Goal: Information Seeking & Learning: Learn about a topic

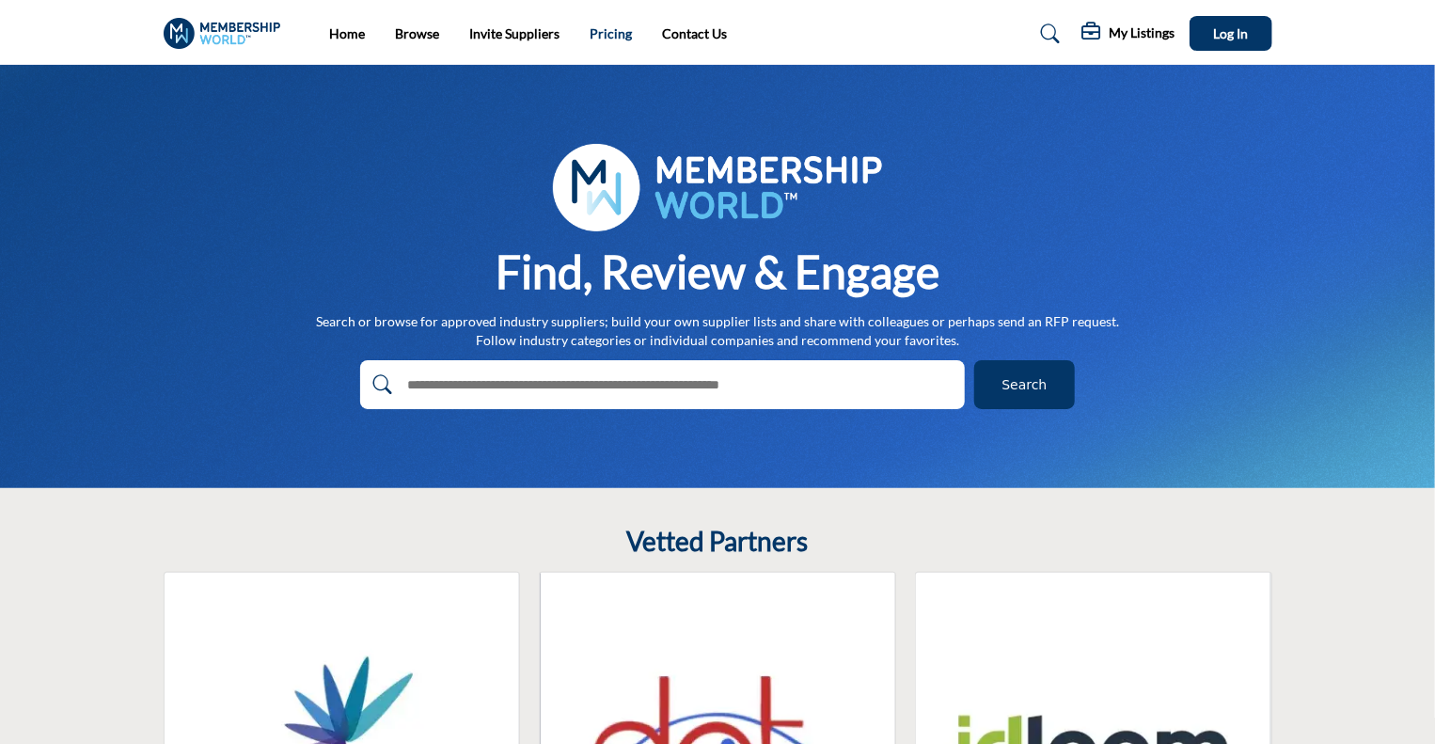
click at [600, 28] on link "Pricing" at bounding box center [611, 33] width 42 height 16
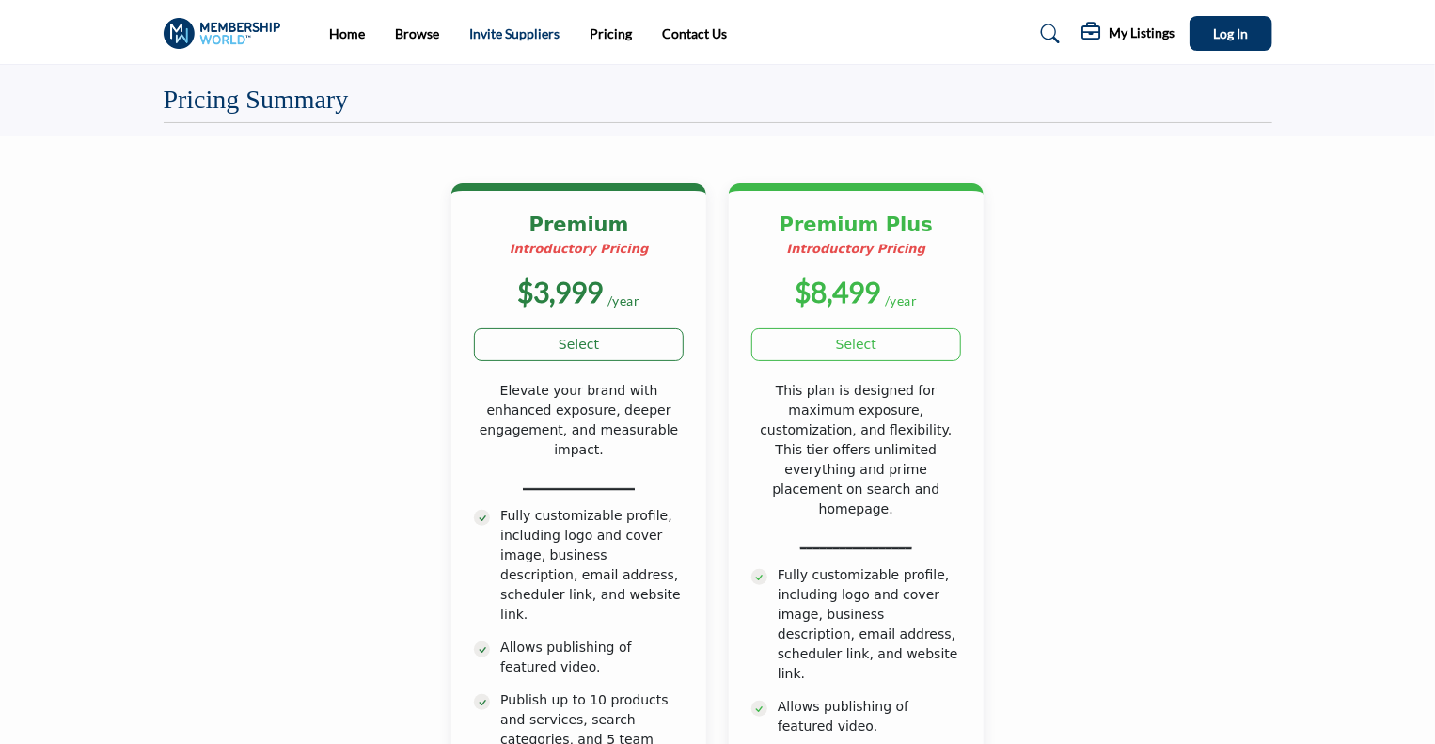
click at [521, 39] on link "Invite Suppliers" at bounding box center [514, 33] width 90 height 16
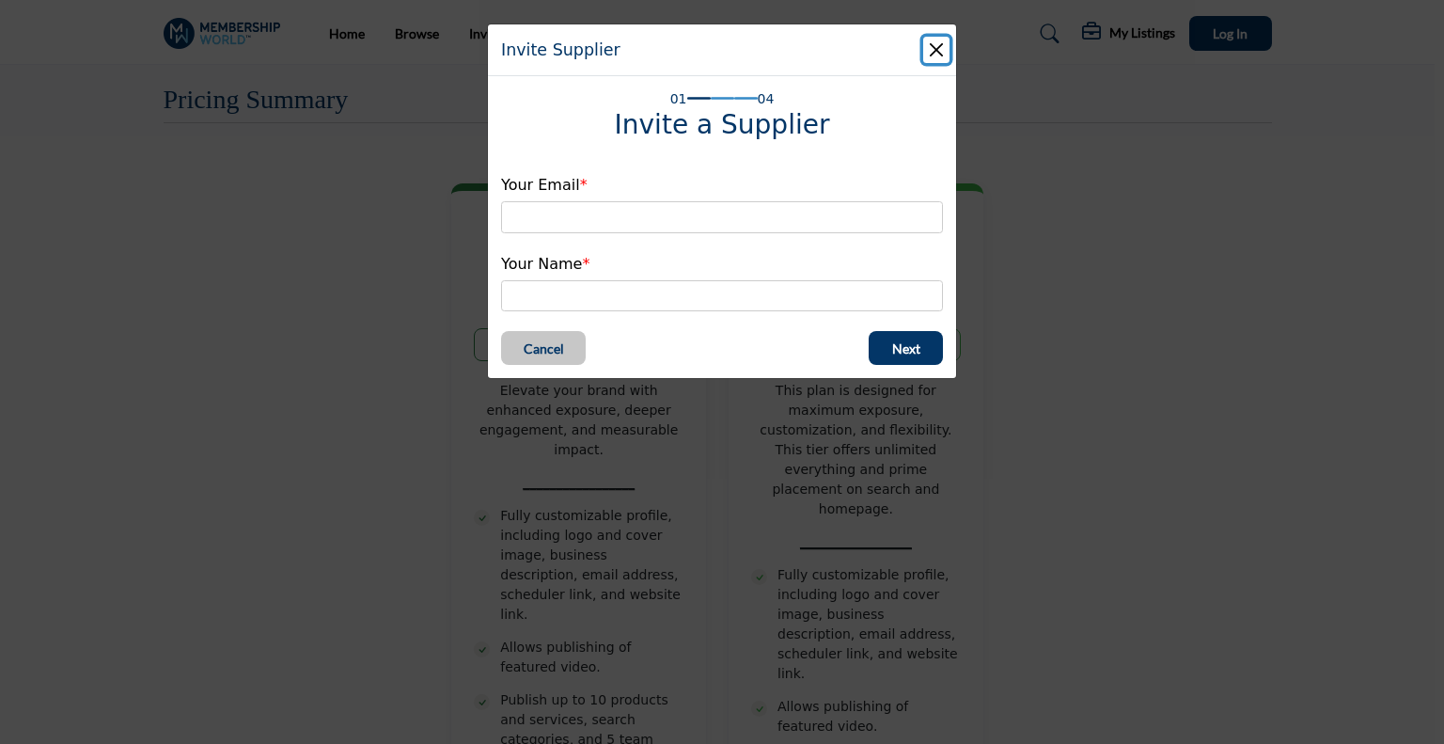
click at [948, 44] on button "Close" at bounding box center [936, 50] width 26 height 26
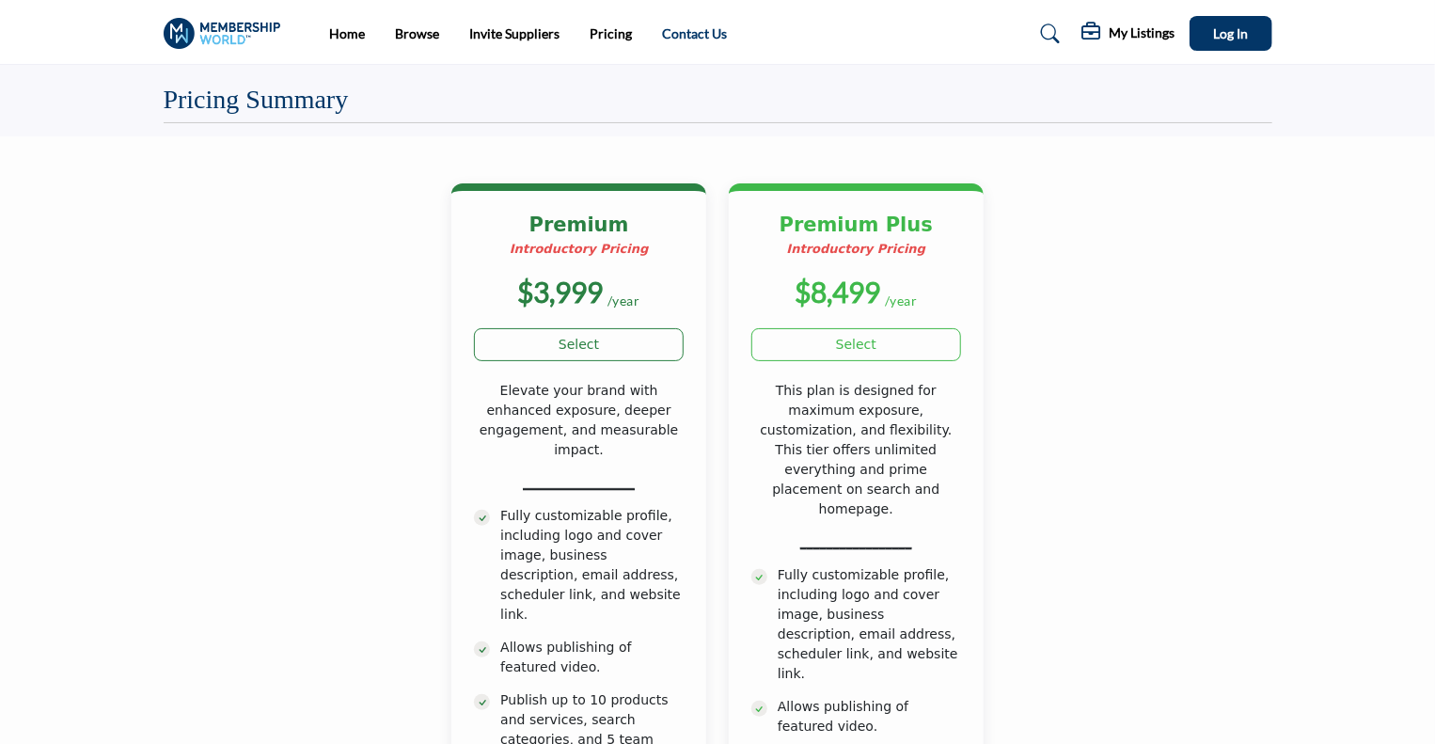
click at [697, 34] on link "Contact Us" at bounding box center [694, 33] width 65 height 16
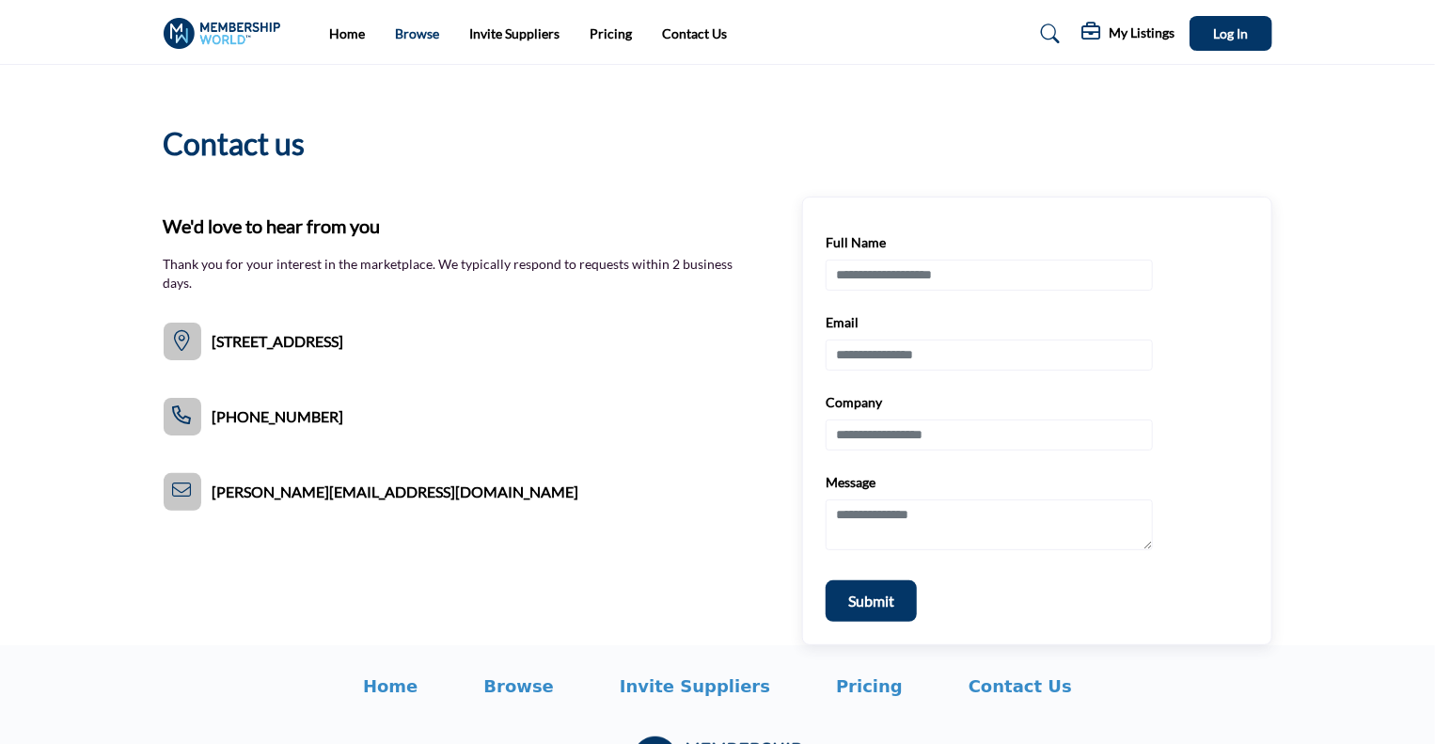
click at [399, 36] on link "Browse" at bounding box center [417, 33] width 44 height 16
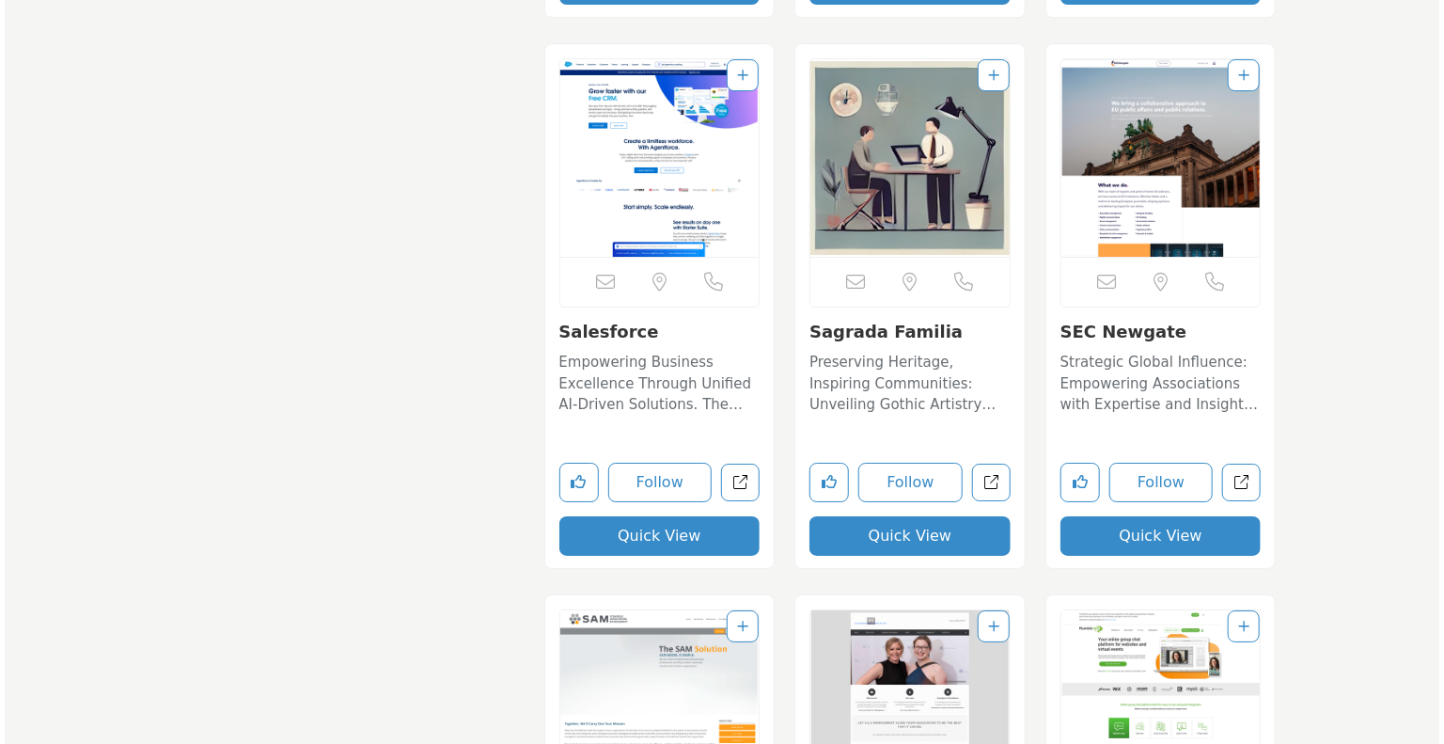
scroll to position [17584, 0]
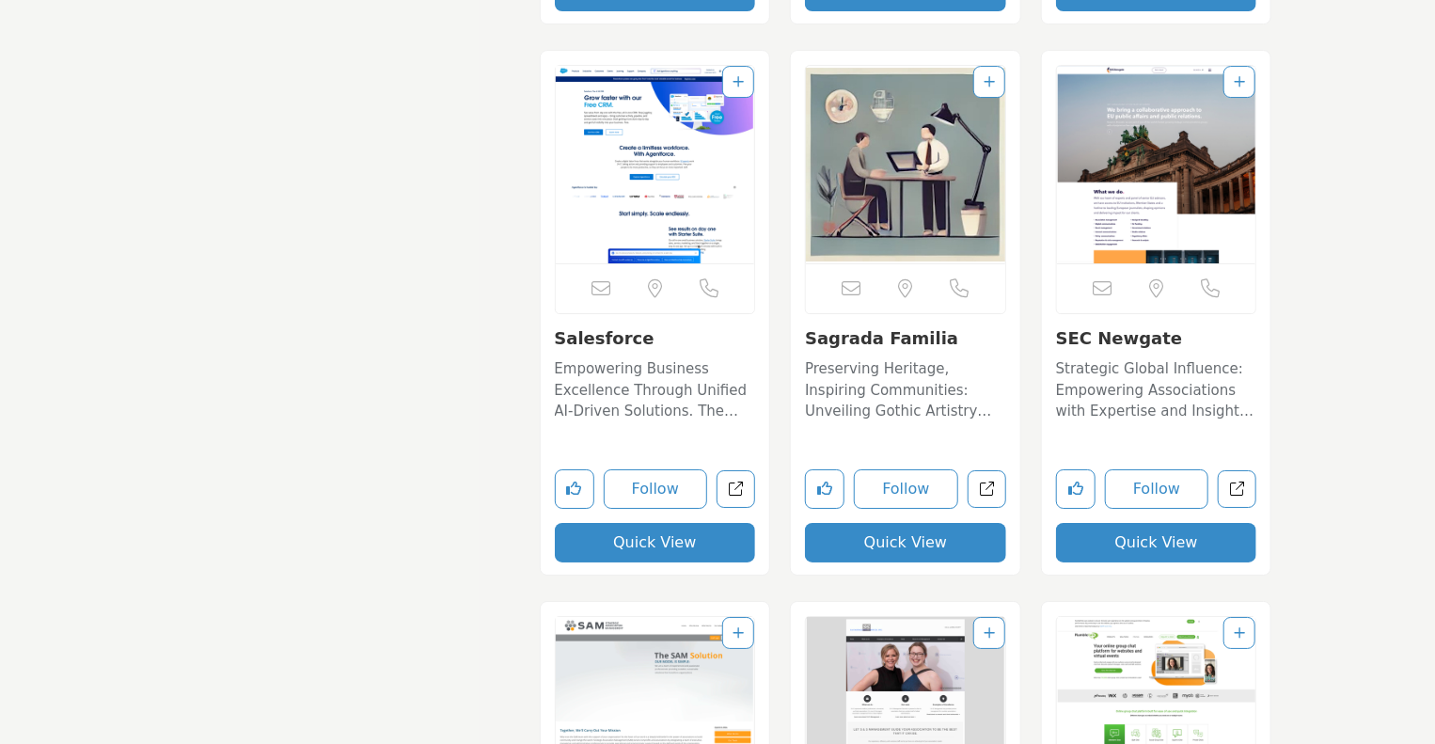
click at [607, 532] on button "Quick View" at bounding box center [655, 542] width 201 height 39
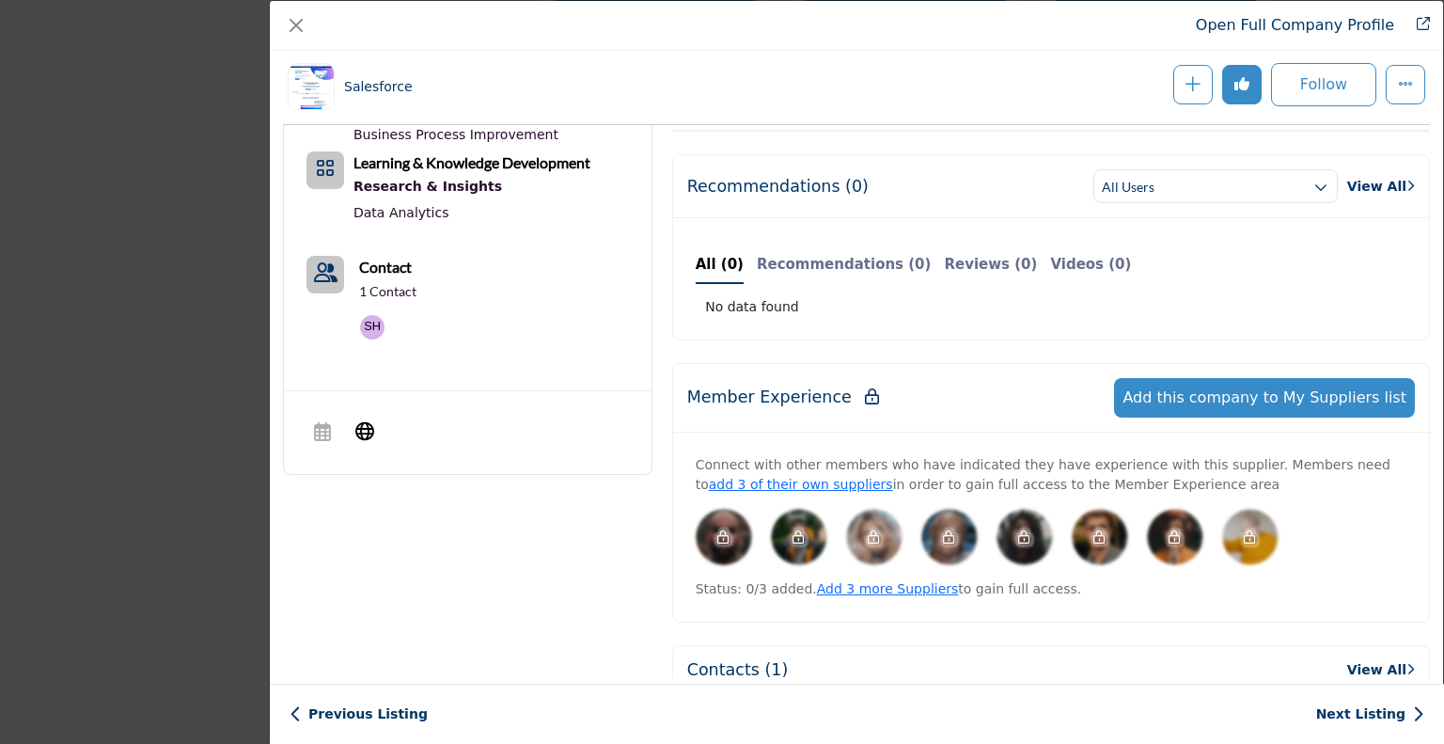
scroll to position [827, 0]
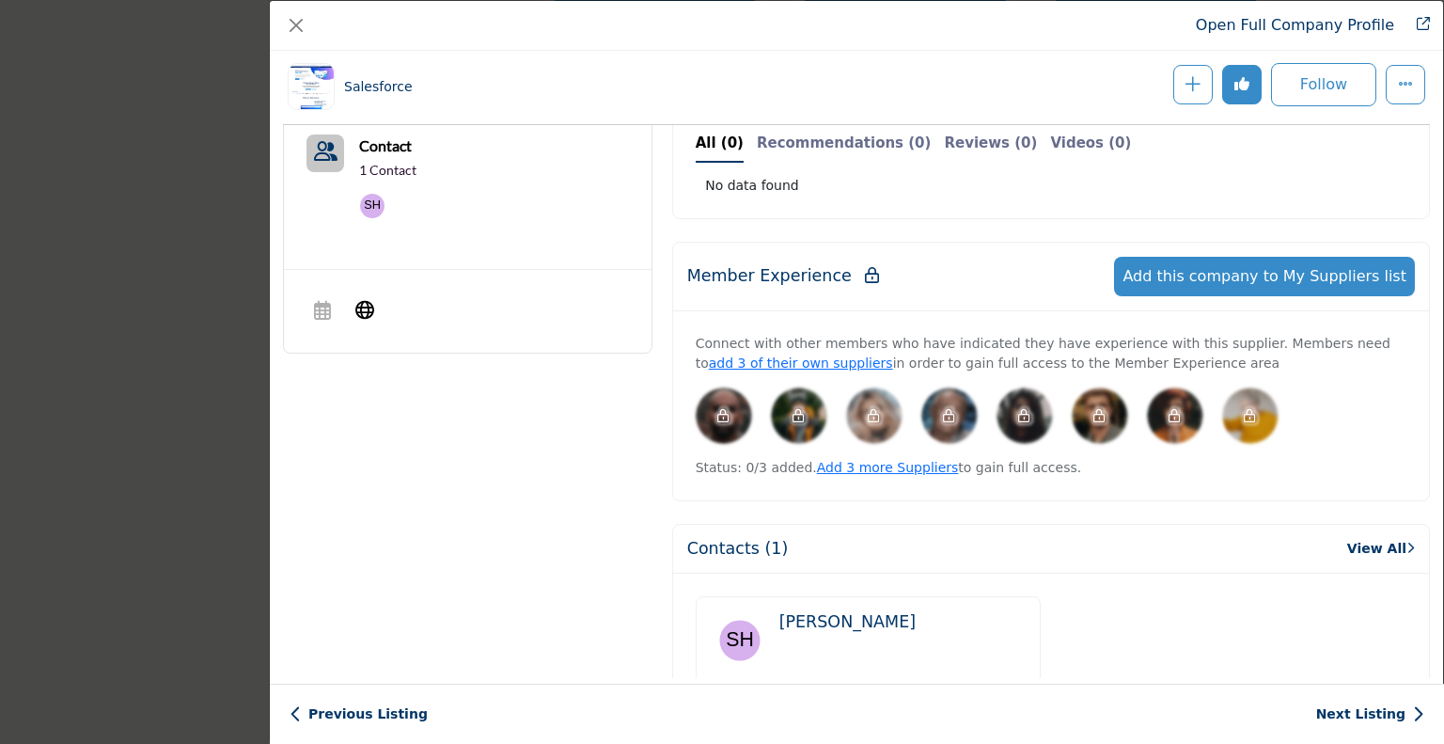
drag, startPoint x: 396, startPoint y: 168, endPoint x: 459, endPoint y: 173, distance: 63.2
click at [396, 168] on p "1 Contact" at bounding box center [387, 170] width 57 height 19
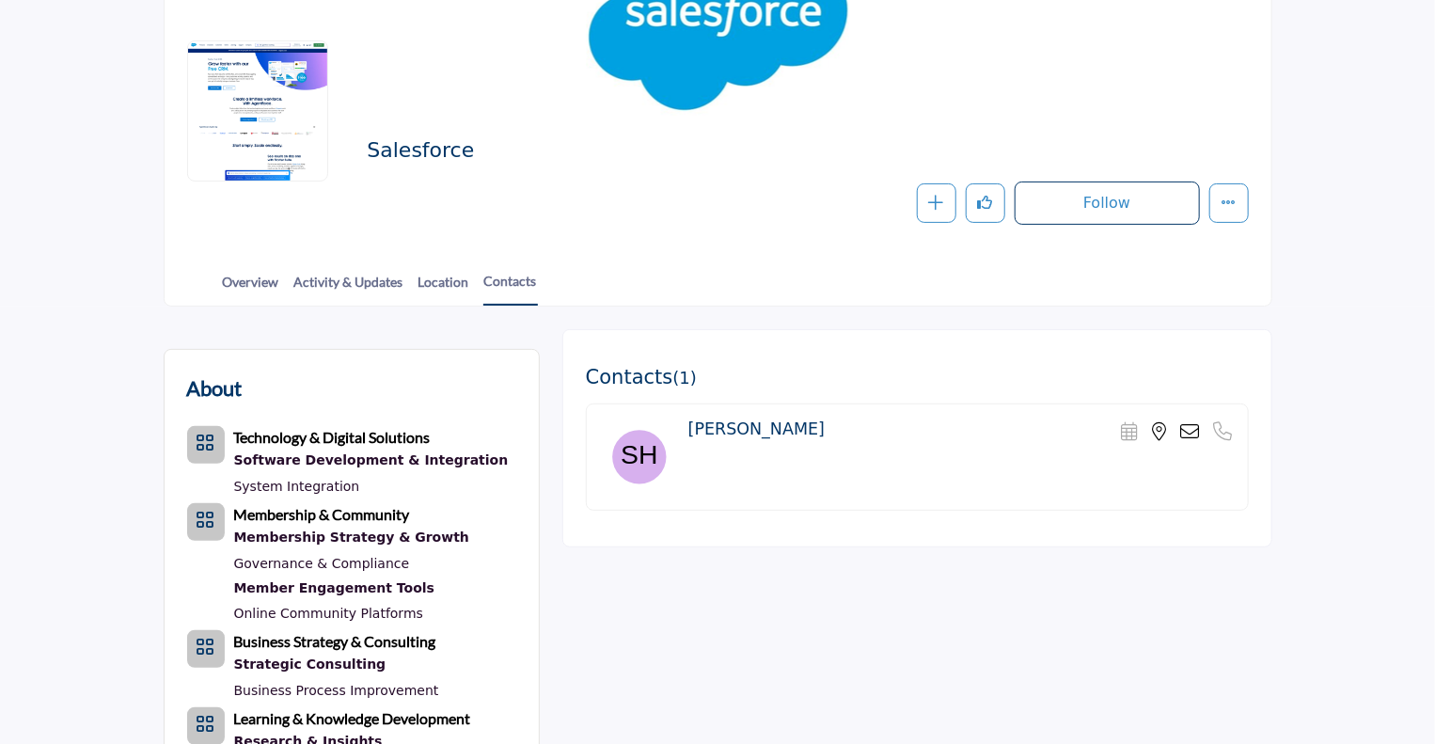
click at [726, 432] on h4 "Sam Henneby" at bounding box center [756, 429] width 136 height 20
drag, startPoint x: 689, startPoint y: 434, endPoint x: 792, endPoint y: 432, distance: 102.5
click at [793, 432] on div "Sam Henneby Scheduler URL is currently unavailable for this contact. Phone Numb…" at bounding box center [960, 432] width 544 height 26
copy h4 "Sam Henneby"
click at [731, 291] on div "Overview Activity & Updates Location Contacts" at bounding box center [742, 276] width 1060 height 58
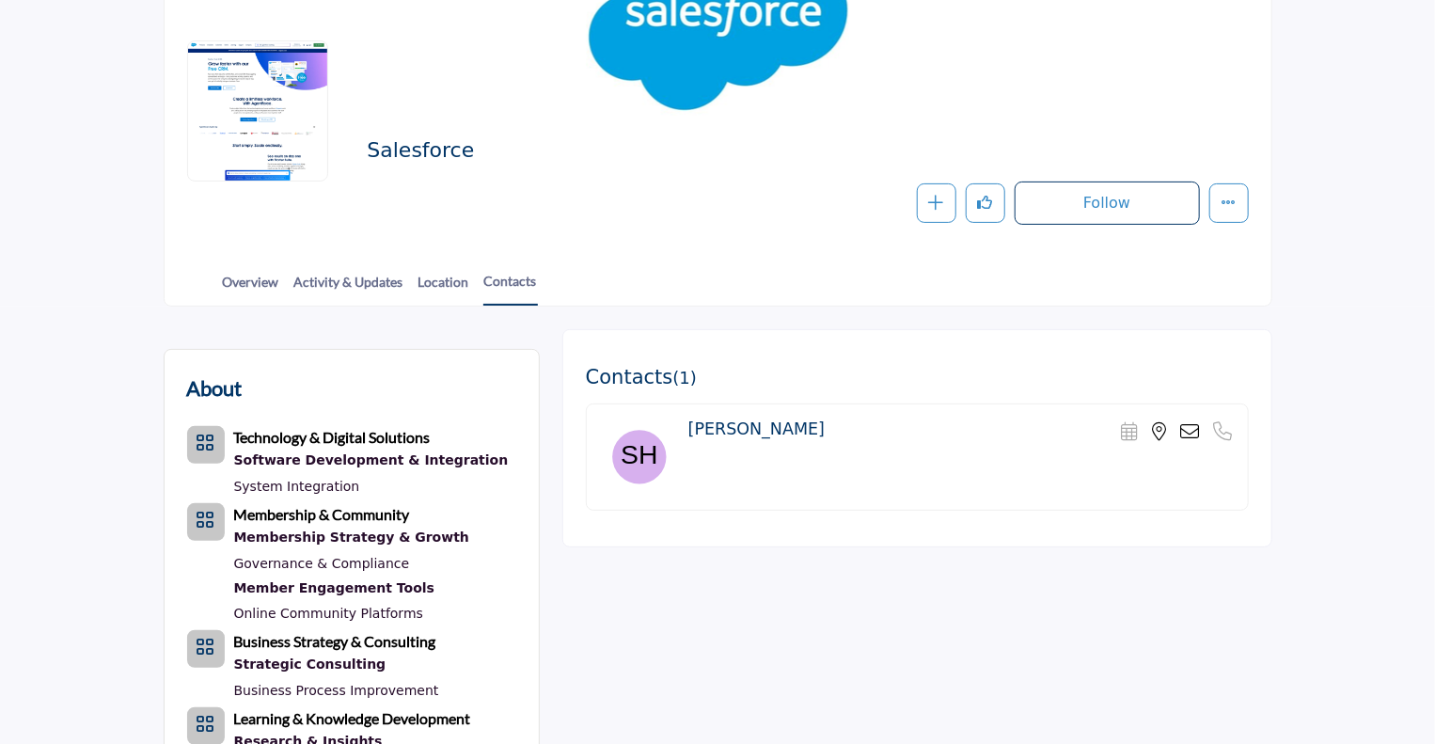
click at [646, 451] on img at bounding box center [639, 456] width 75 height 75
drag, startPoint x: 877, startPoint y: 432, endPoint x: 995, endPoint y: 427, distance: 117.6
click at [880, 432] on div "Sam Henneby Scheduler URL is currently unavailable for this contact. Phone Numb…" at bounding box center [960, 432] width 544 height 26
click at [1200, 429] on div "Scheduler URL is currently unavailable for this contact. Phone Number is curren…" at bounding box center [1177, 431] width 111 height 19
drag, startPoint x: 1192, startPoint y: 428, endPoint x: 1158, endPoint y: 433, distance: 34.2
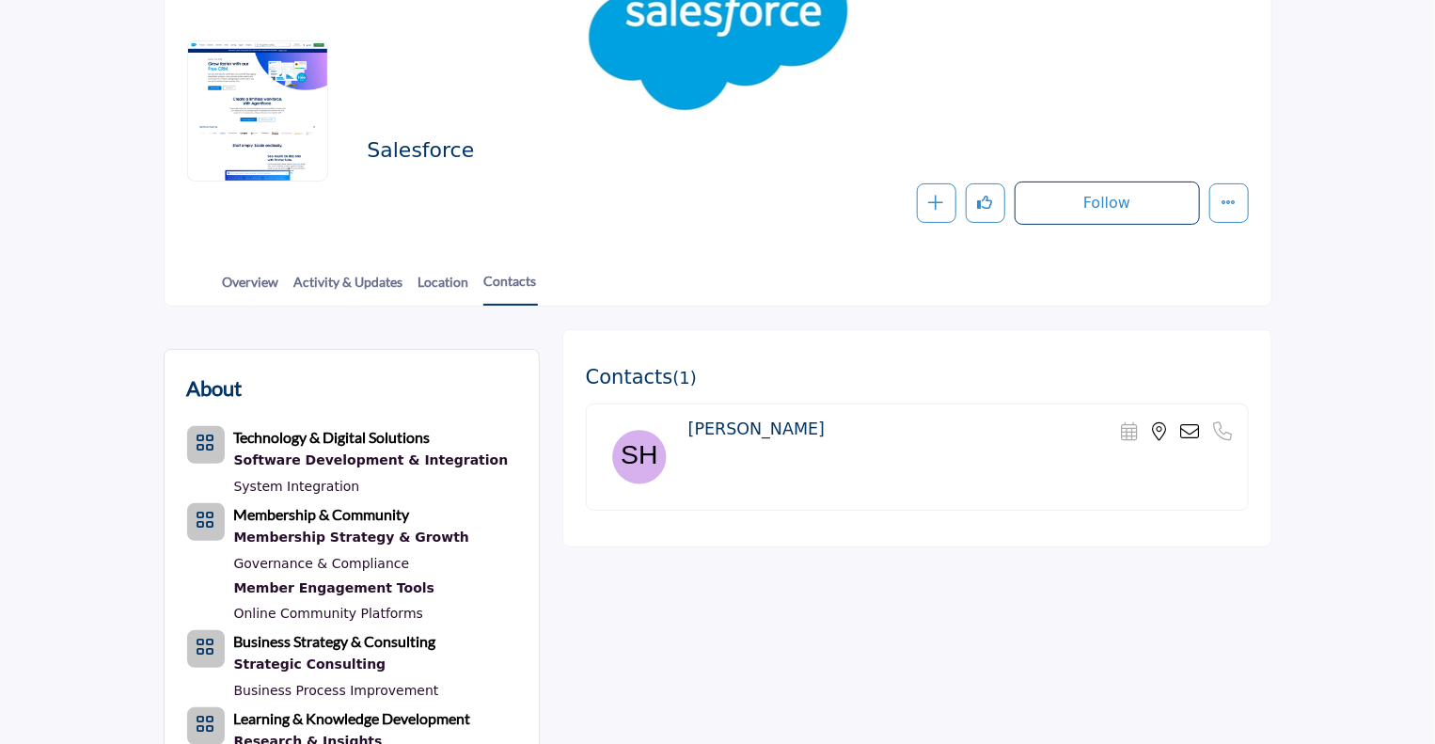
click at [1192, 429] on icon at bounding box center [1190, 431] width 19 height 19
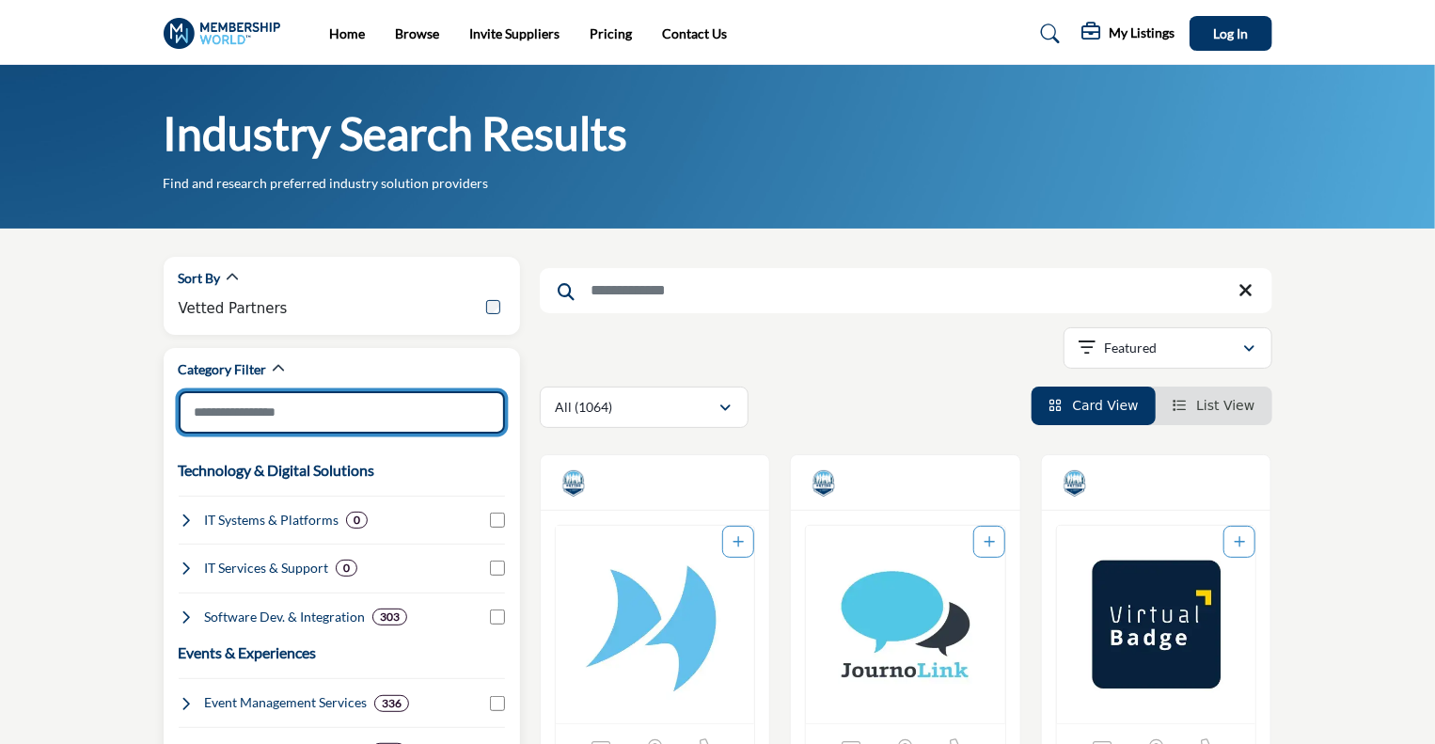
click at [226, 412] on input "Search Category" at bounding box center [342, 412] width 326 height 42
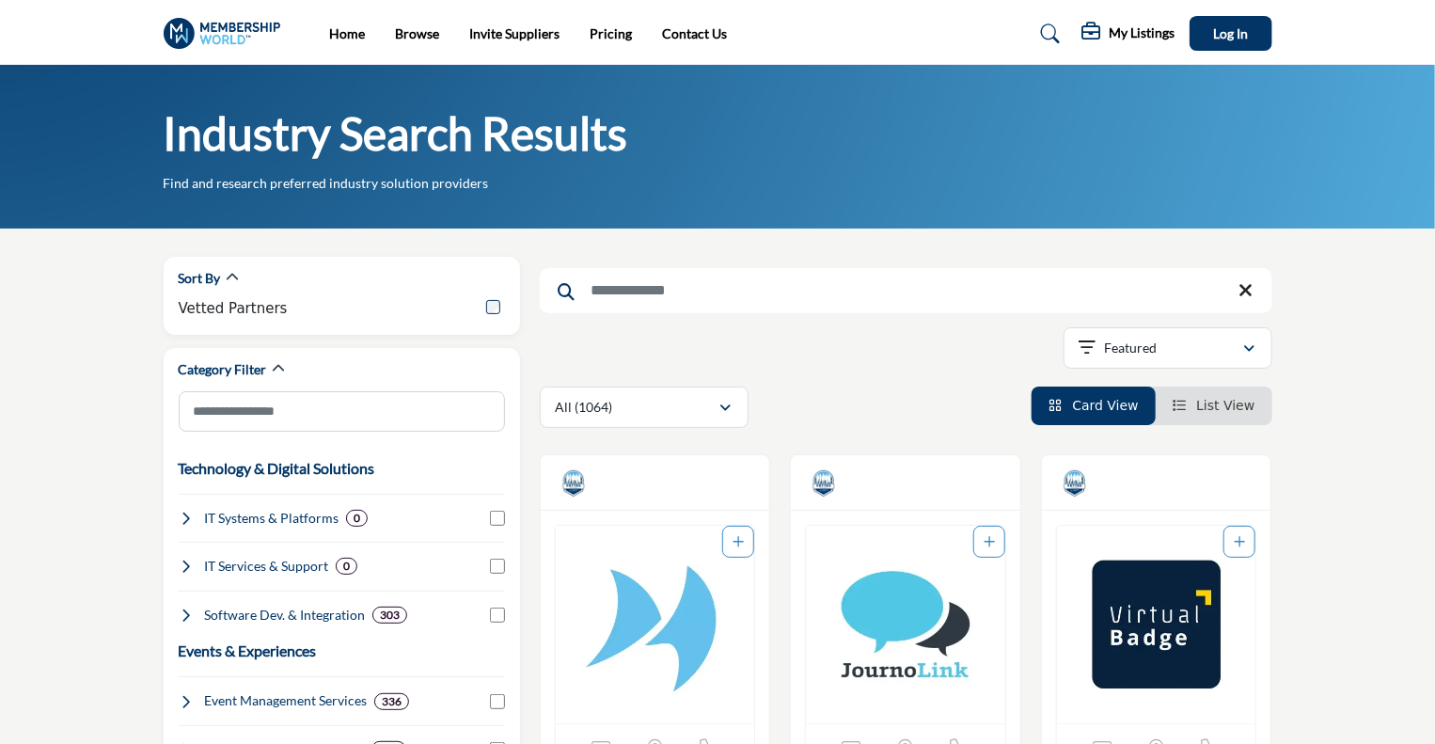
drag, startPoint x: 78, startPoint y: 424, endPoint x: 612, endPoint y: 269, distance: 556.2
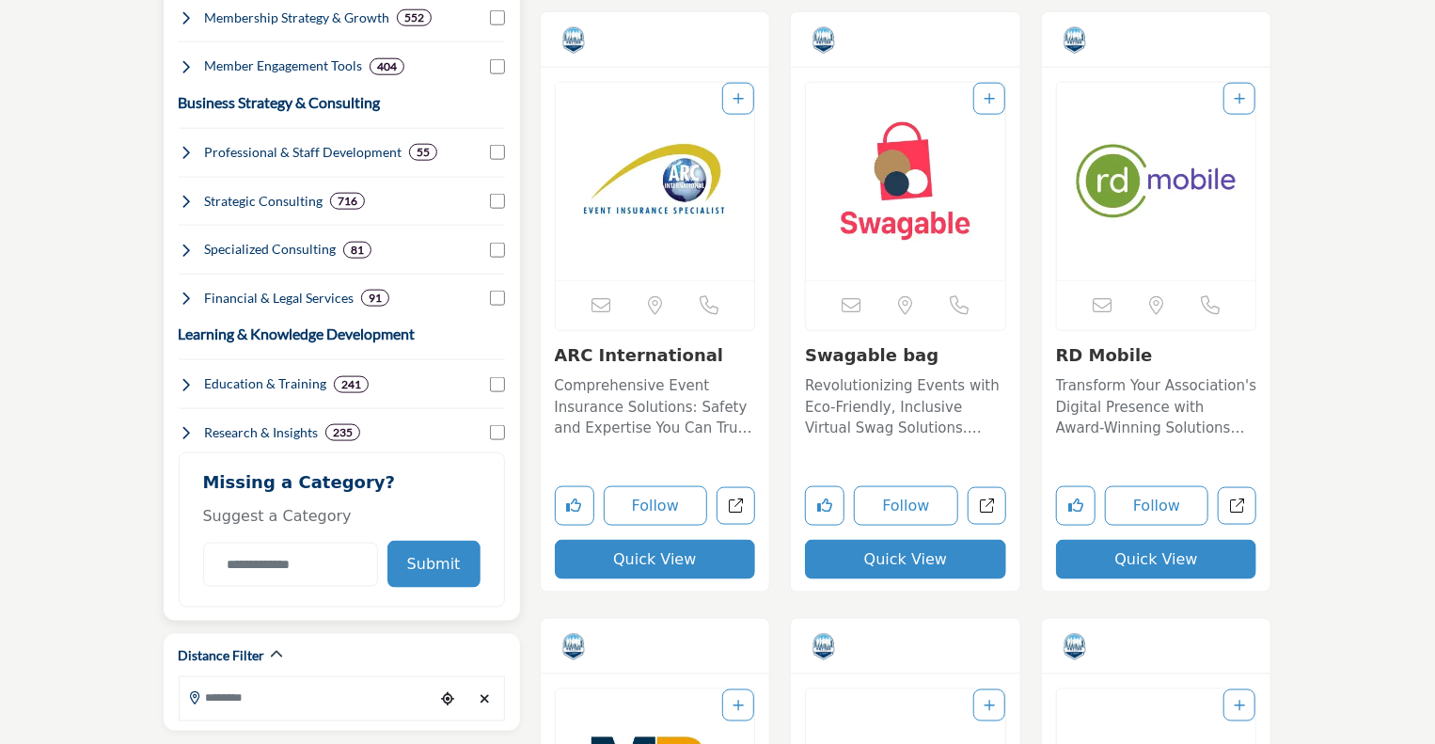
scroll to position [940, 0]
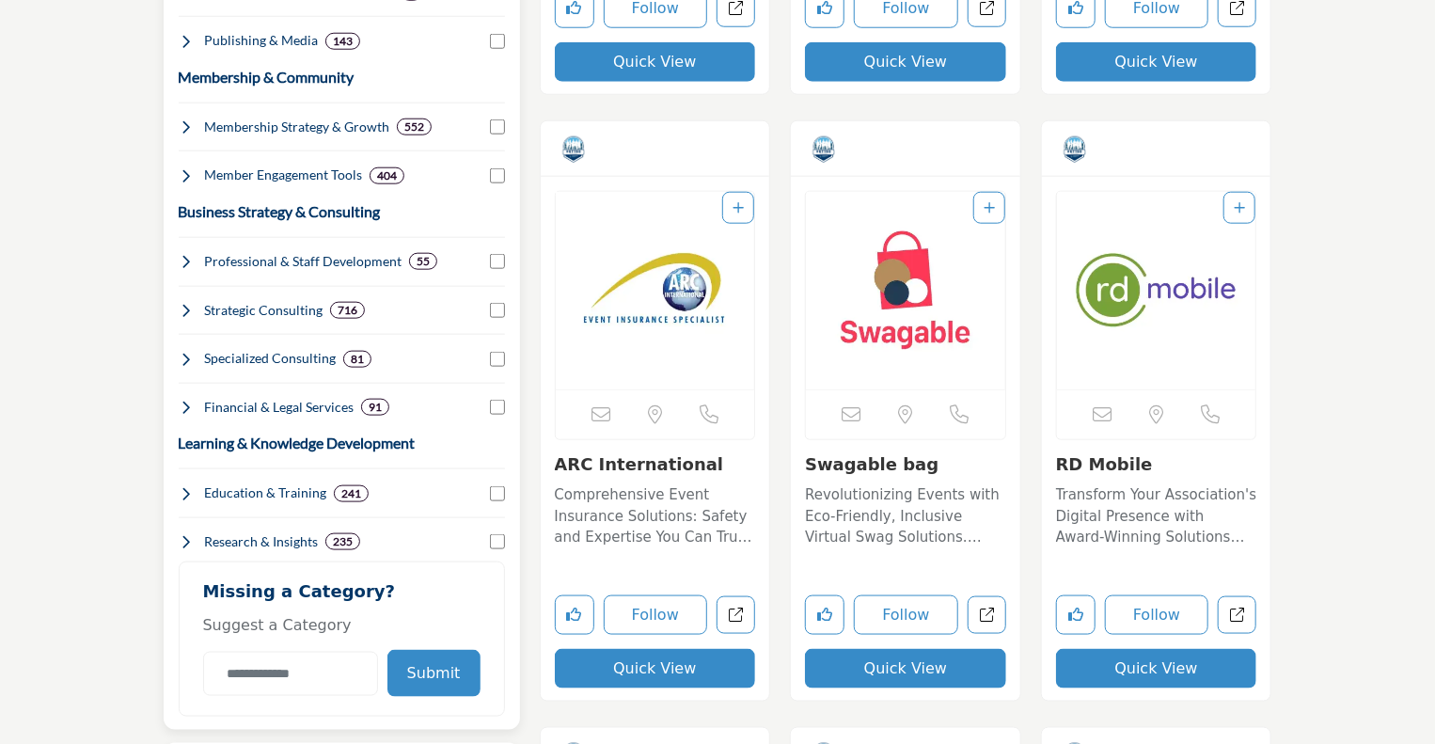
click at [284, 313] on h4 "Strategic Consulting" at bounding box center [263, 310] width 118 height 19
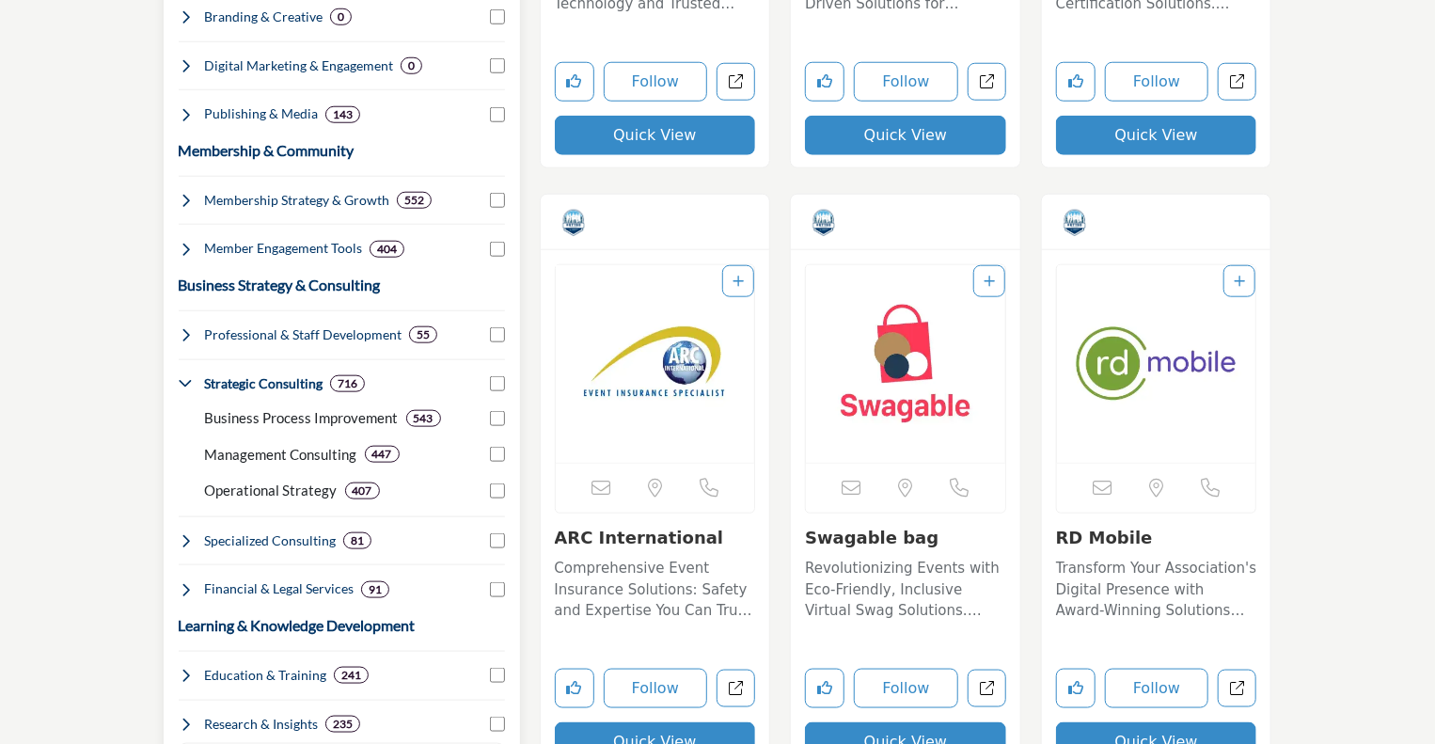
scroll to position [846, 0]
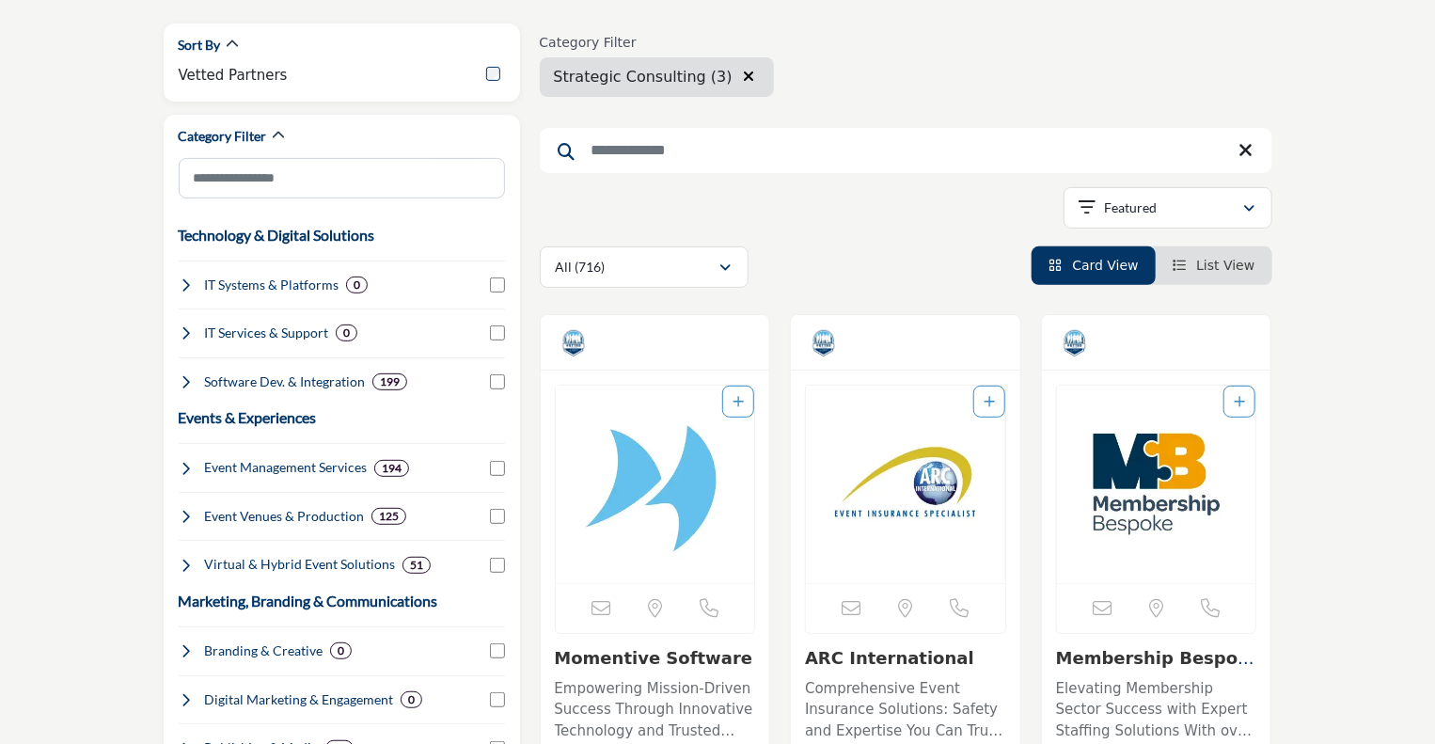
scroll to position [94, 0]
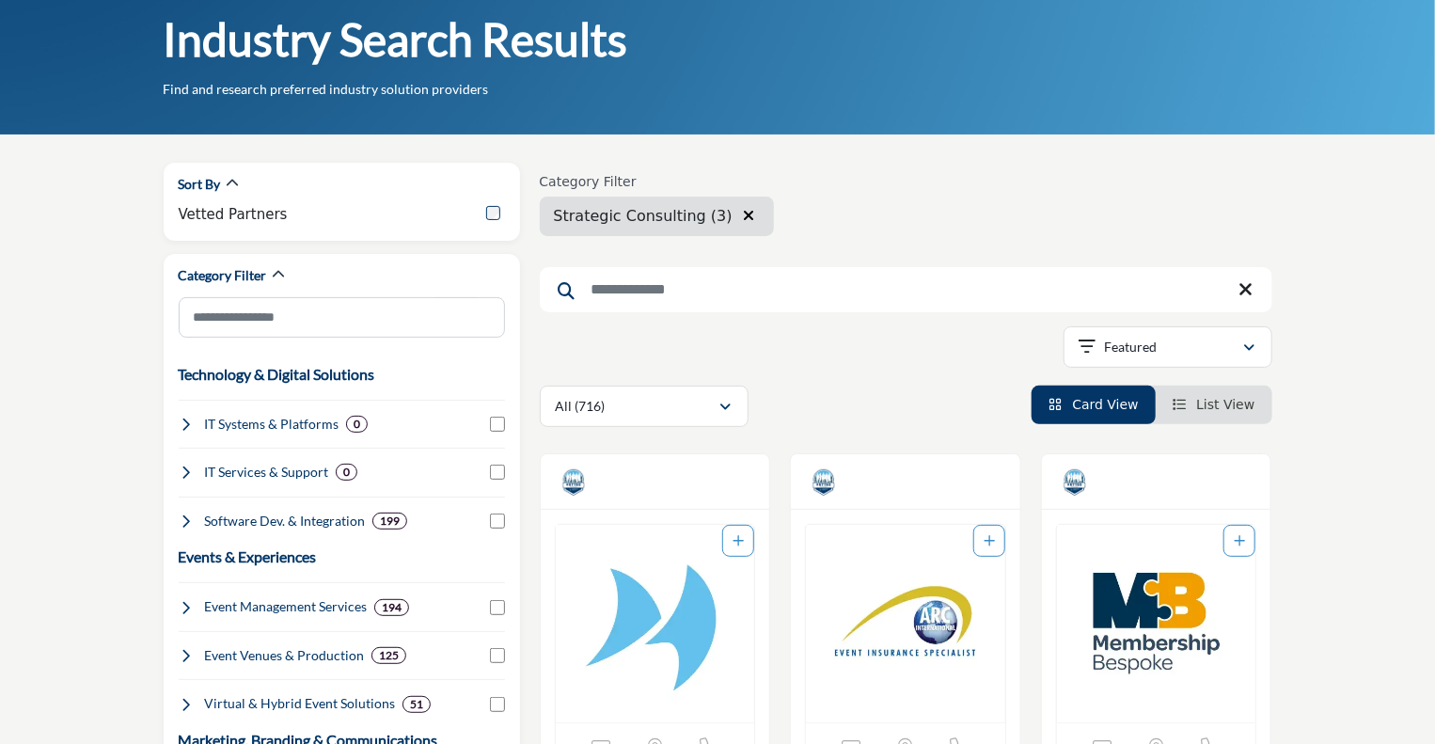
click at [743, 215] on icon "button" at bounding box center [748, 215] width 11 height 15
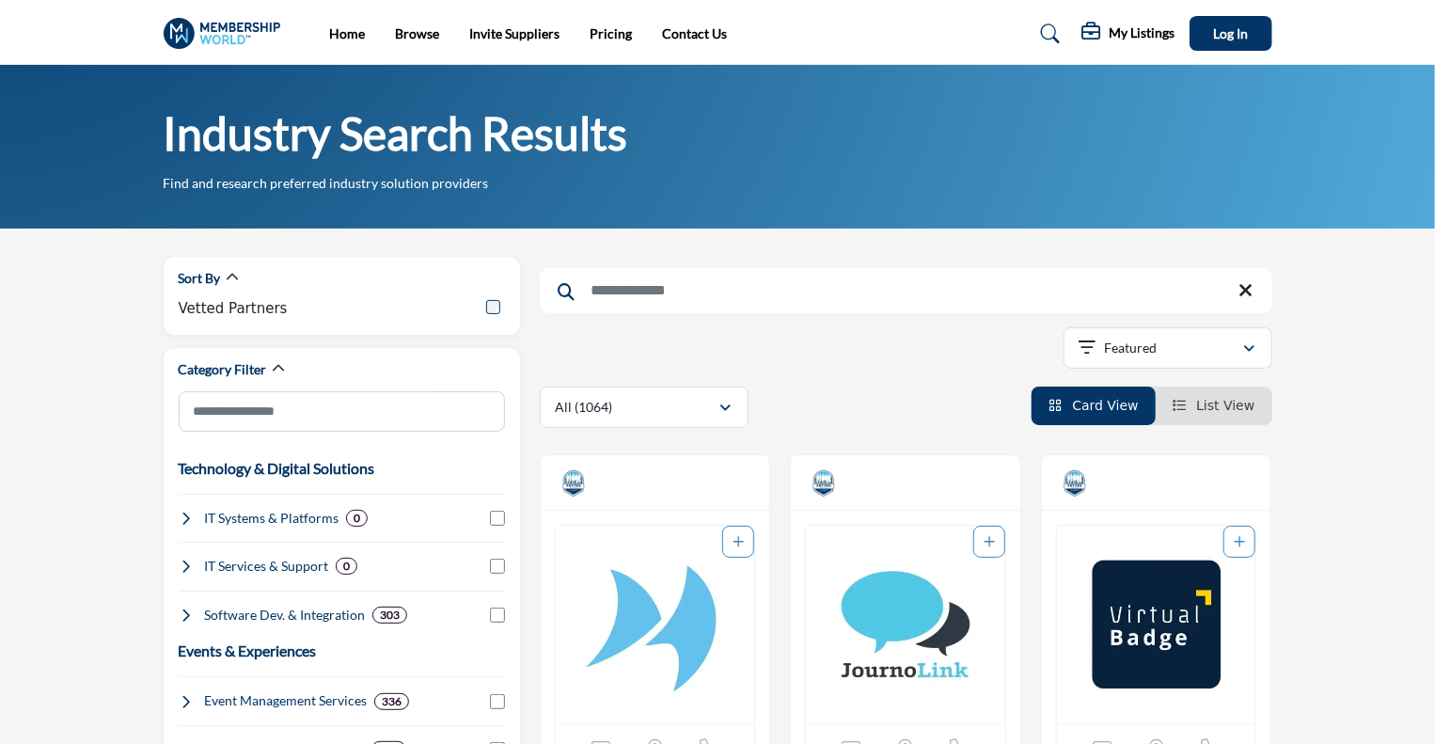
click at [712, 274] on input "Search Keyword" at bounding box center [906, 290] width 733 height 45
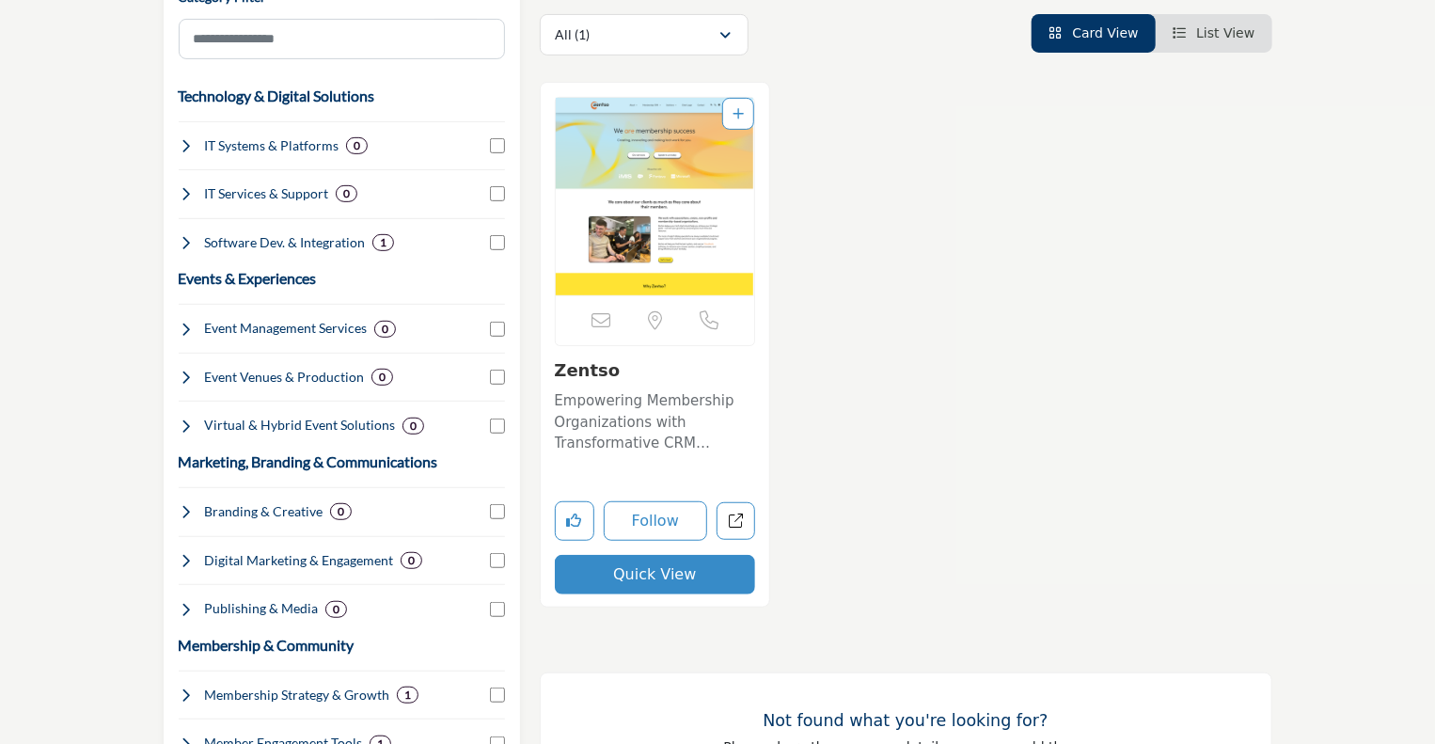
scroll to position [376, 0]
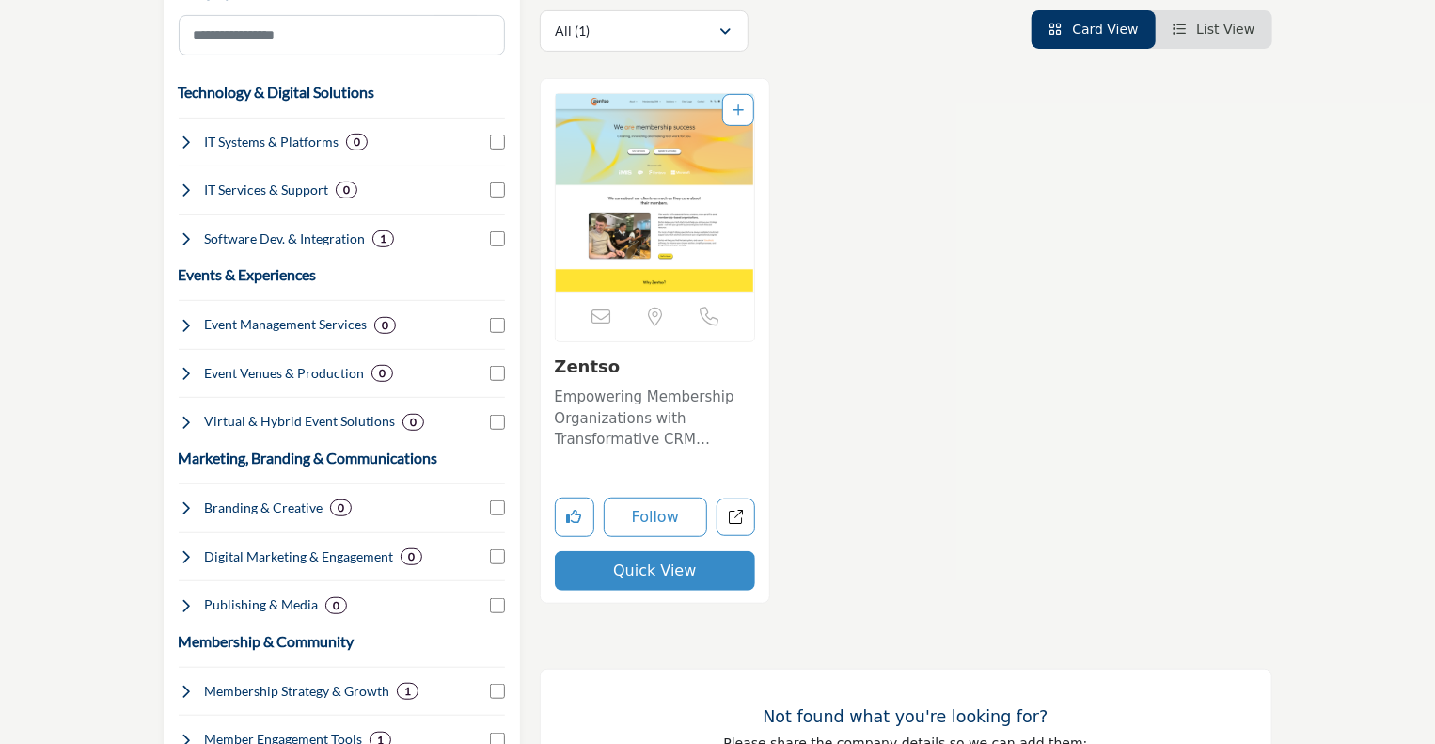
type input "******"
click at [657, 392] on p "Empowering Membership Organizations with Transformative CRM Solutions and Holis…" at bounding box center [655, 418] width 201 height 64
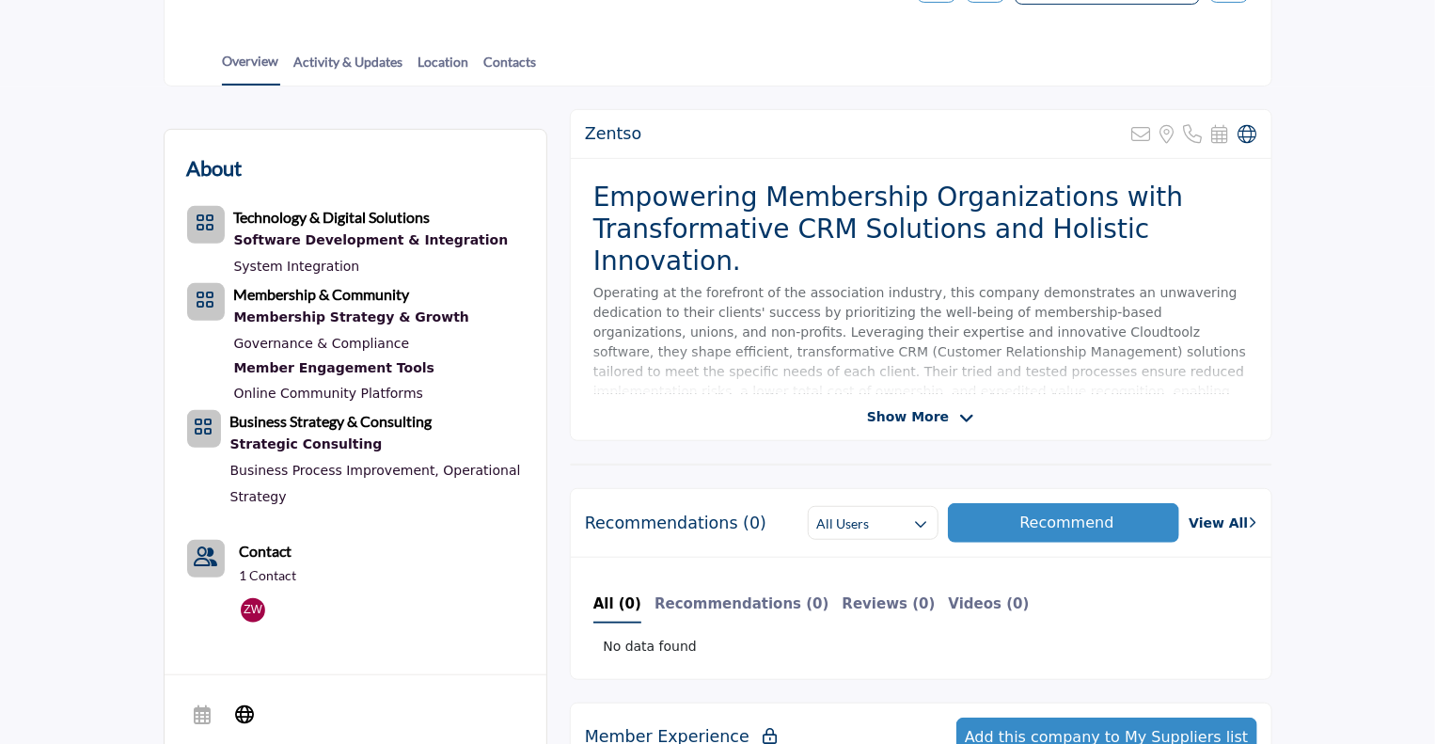
scroll to position [376, 0]
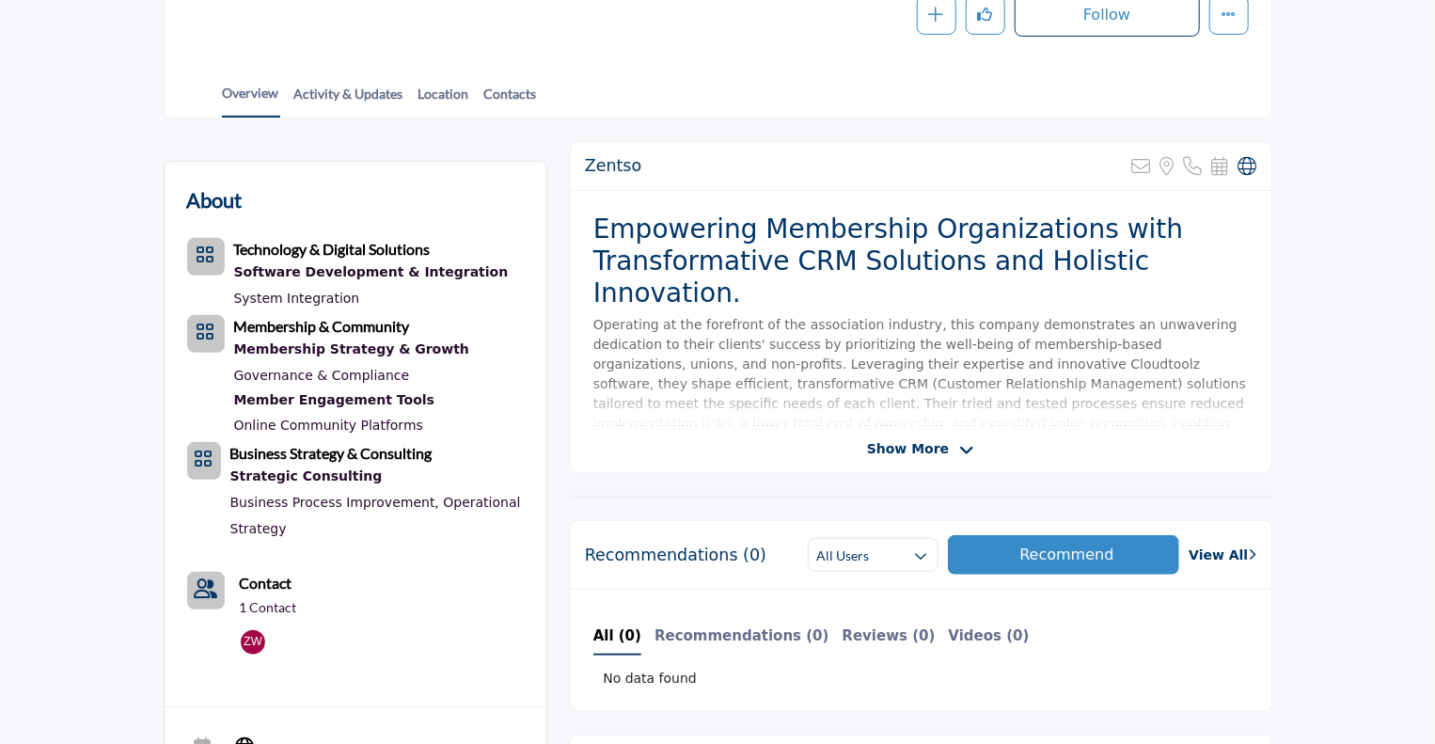
click at [906, 439] on span "Show More" at bounding box center [908, 449] width 82 height 20
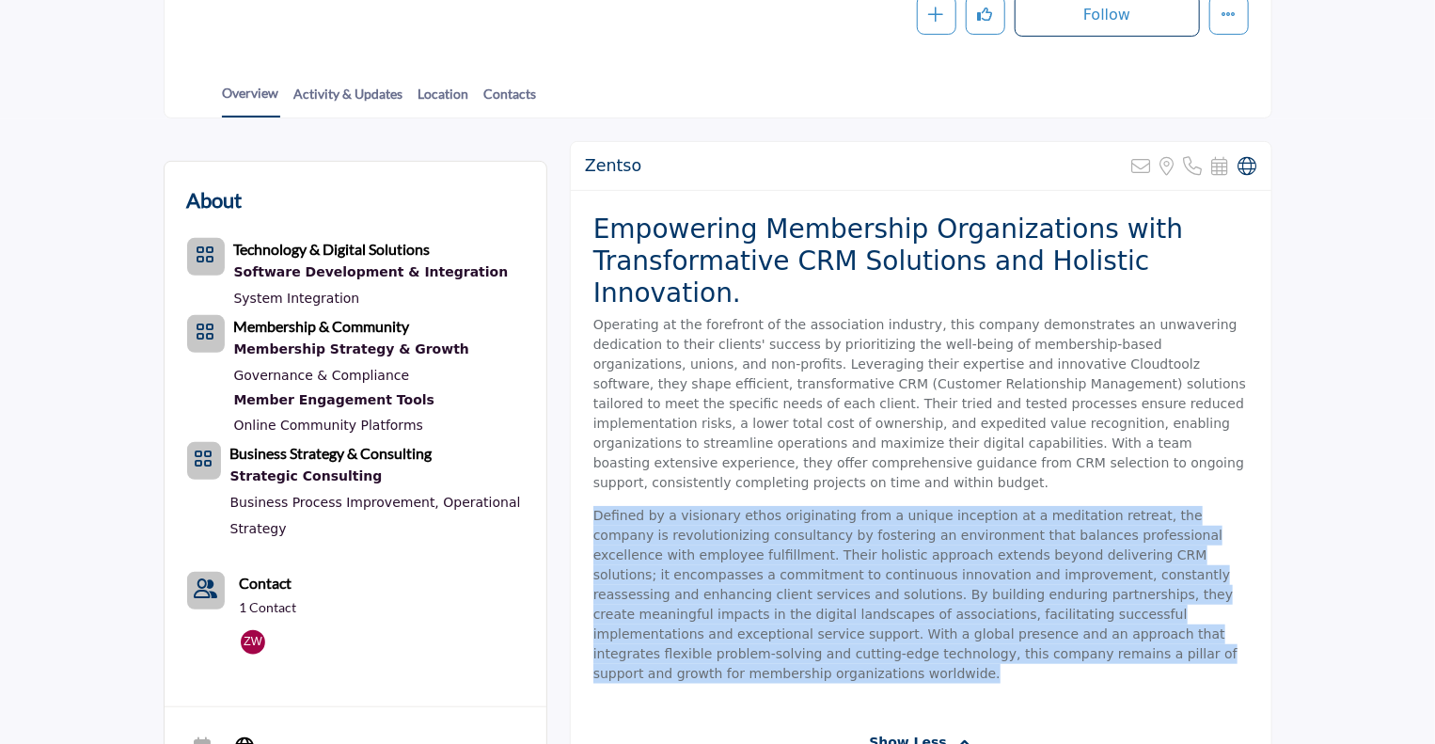
drag, startPoint x: 970, startPoint y: 422, endPoint x: 980, endPoint y: 605, distance: 182.7
click at [980, 605] on div "Empowering Membership Organizations with Transformative CRM Solutions and Holis…" at bounding box center [921, 455] width 701 height 528
click at [980, 605] on p "Defined by a visionary ethos originating from a unique inception at a meditatio…" at bounding box center [920, 595] width 655 height 178
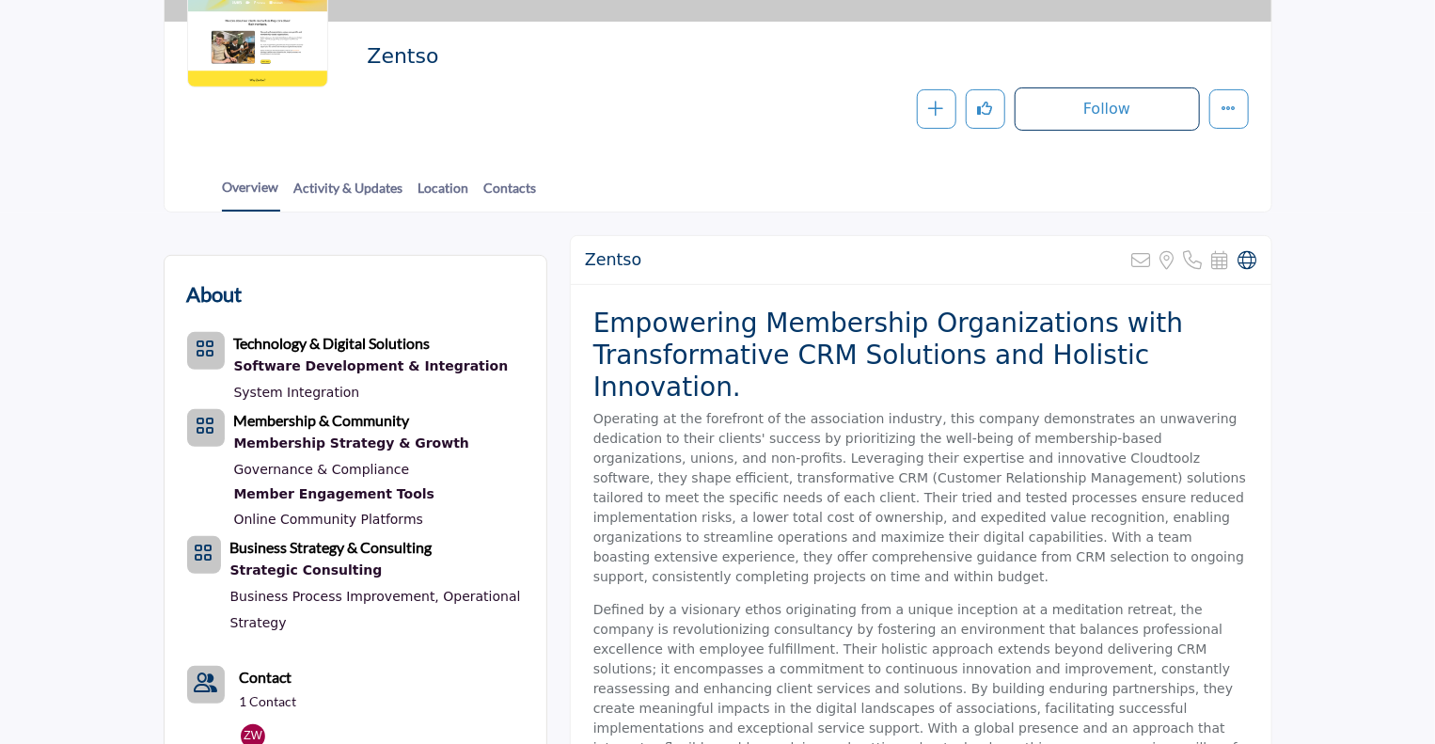
scroll to position [0, 0]
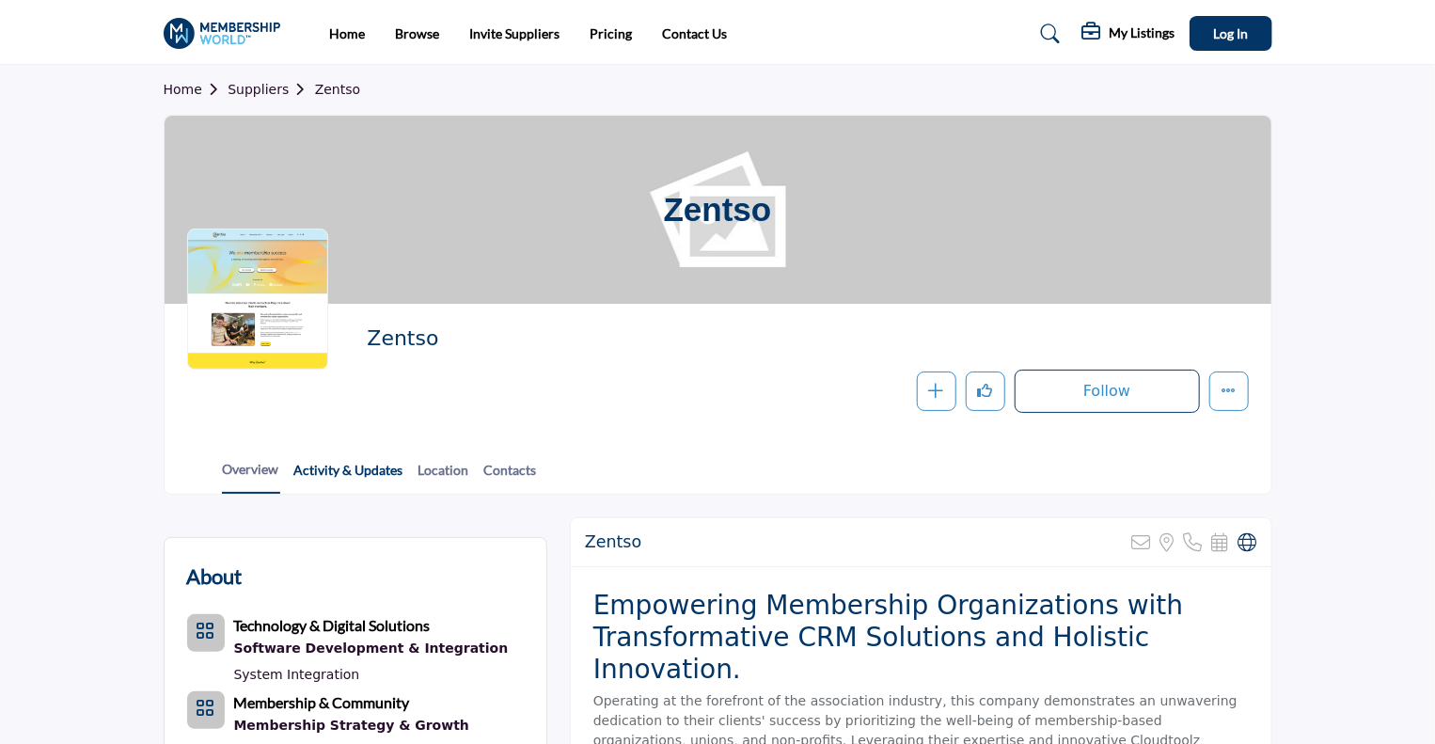
click at [324, 478] on link "Activity & Updates" at bounding box center [348, 476] width 111 height 33
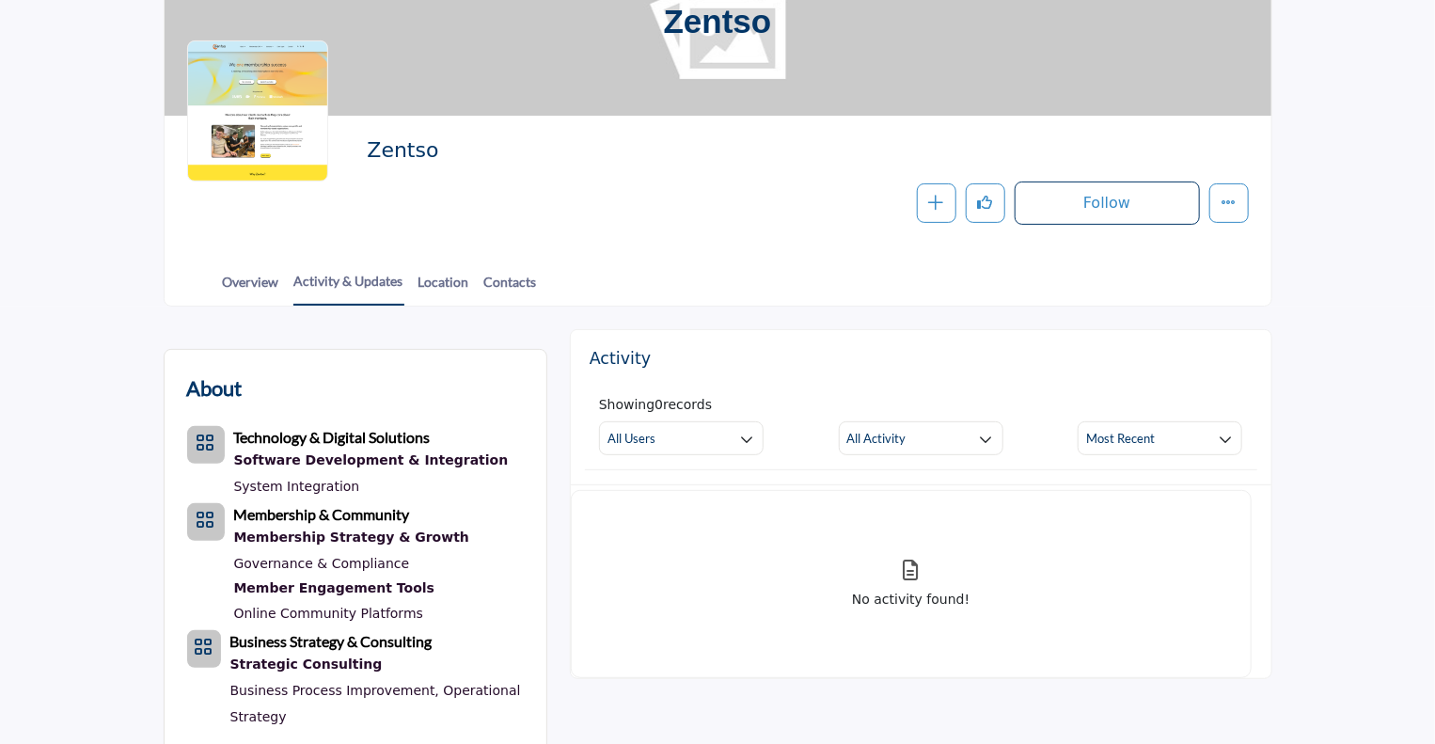
click at [434, 255] on div "Overview Activity & Updates Location Contacts" at bounding box center [742, 276] width 1060 height 58
click at [438, 278] on link "Location" at bounding box center [444, 288] width 53 height 33
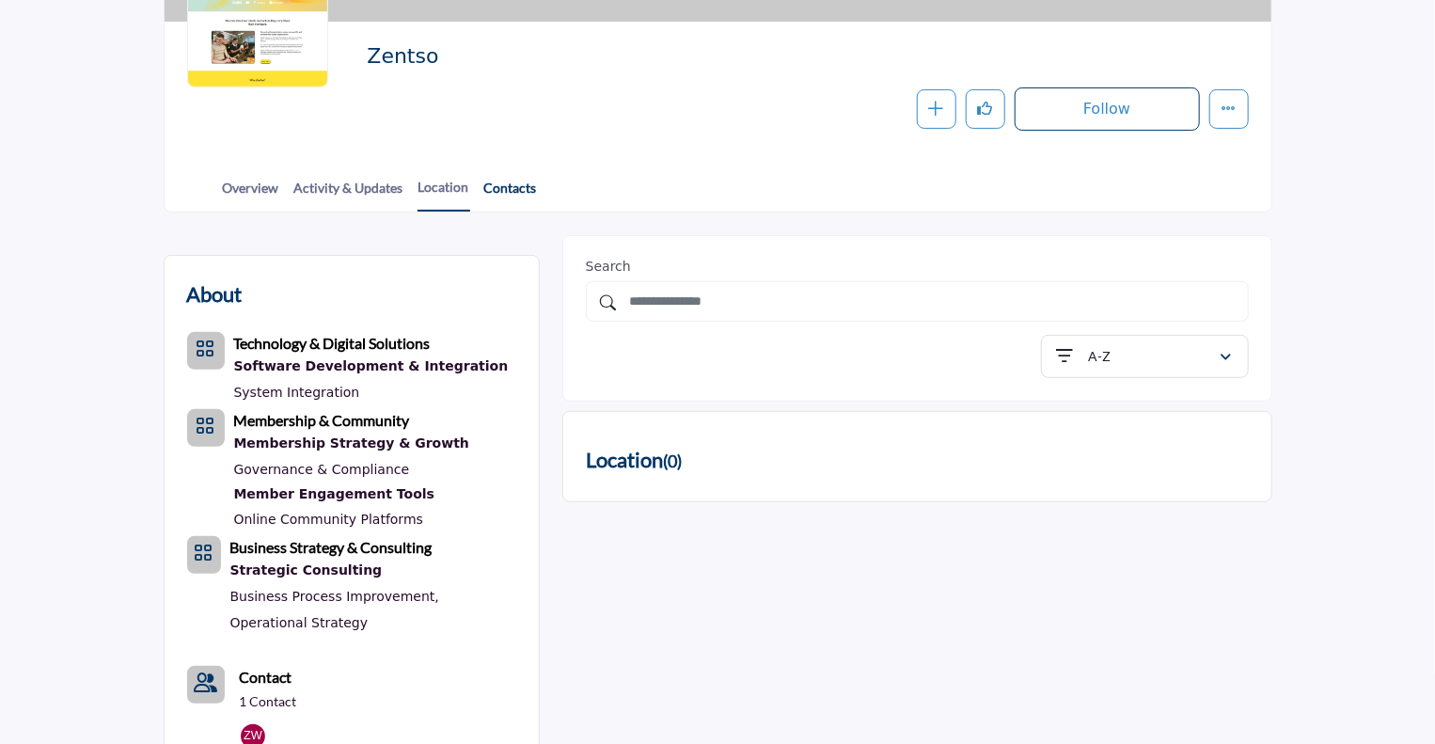
click at [501, 191] on link "Contacts" at bounding box center [510, 194] width 55 height 33
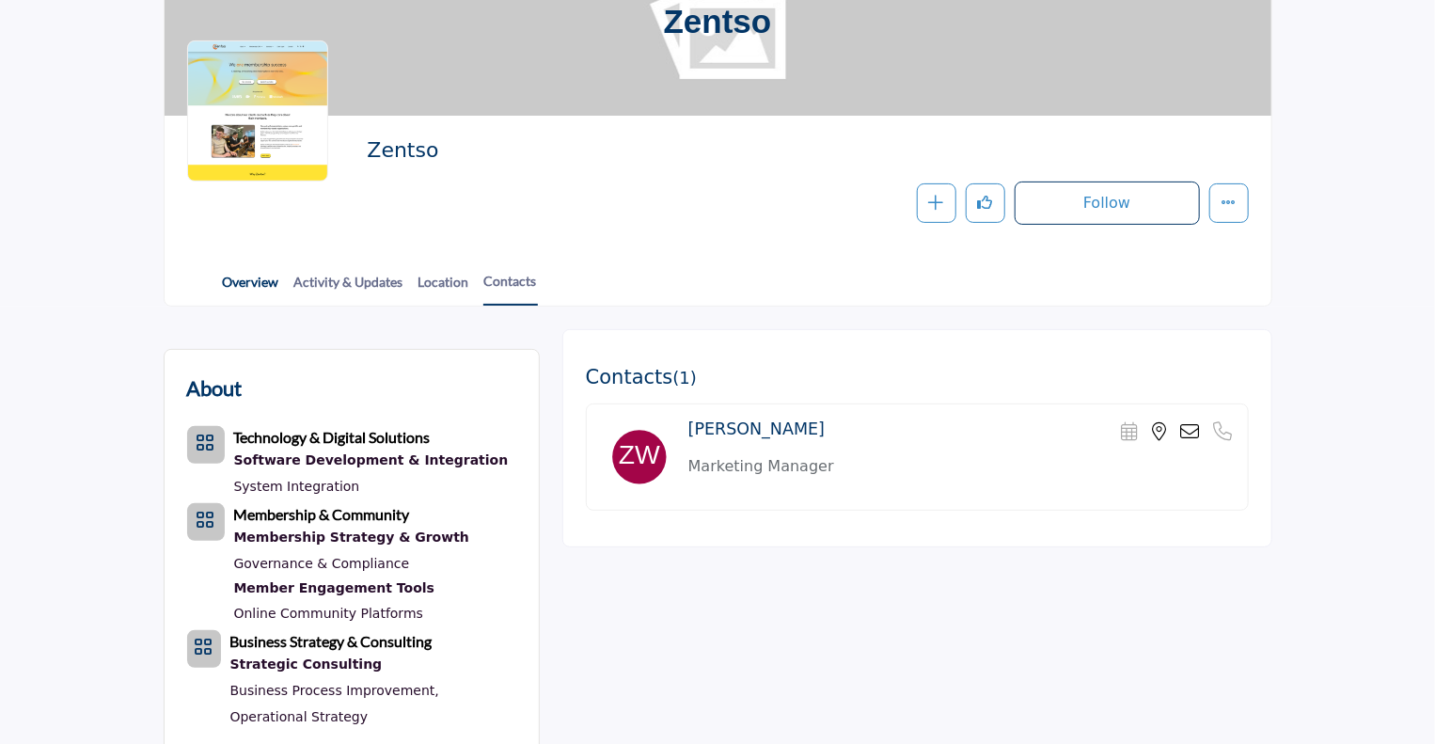
click at [248, 274] on link "Overview" at bounding box center [251, 288] width 58 height 33
